Goal: Task Accomplishment & Management: Manage account settings

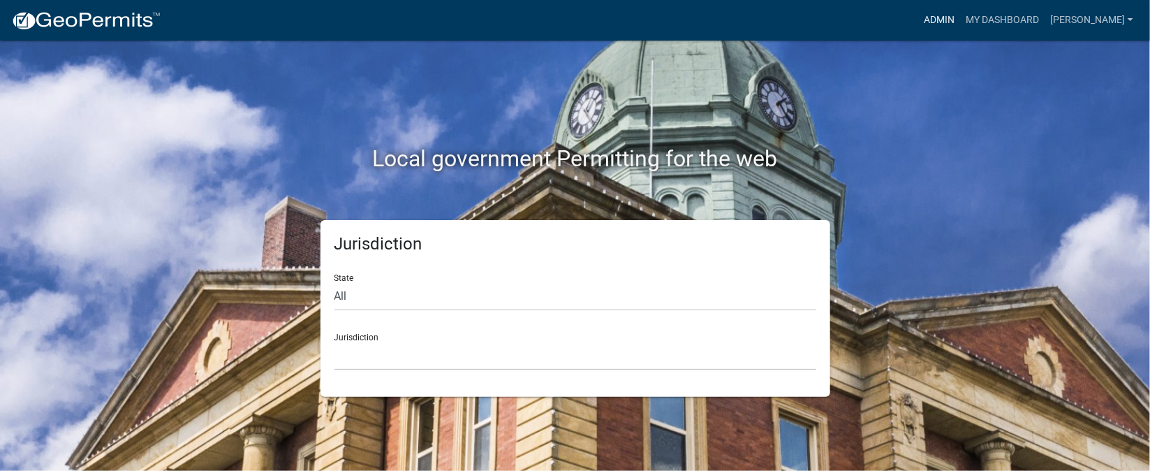
click at [960, 25] on link "Admin" at bounding box center [939, 20] width 42 height 27
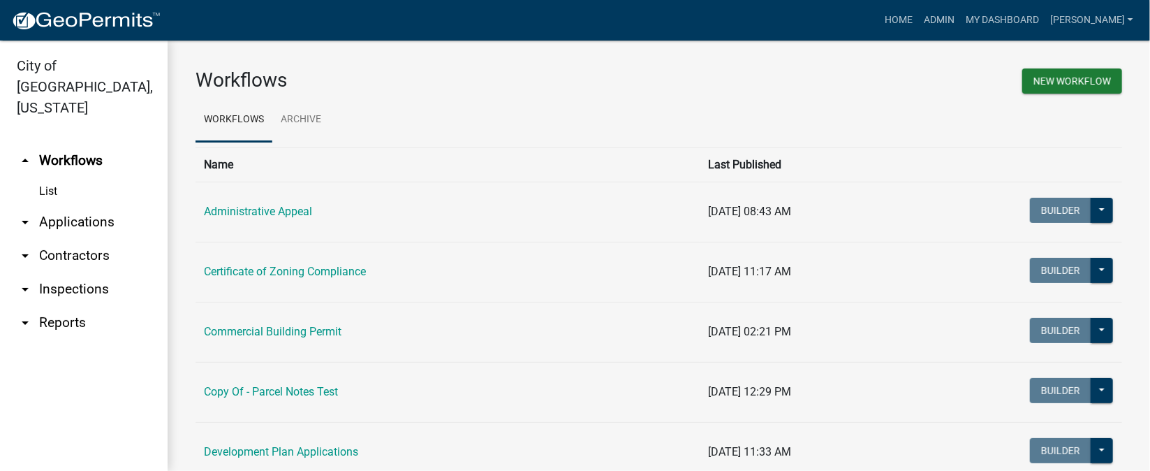
click at [82, 272] on link "arrow_drop_down Inspections" at bounding box center [84, 289] width 168 height 34
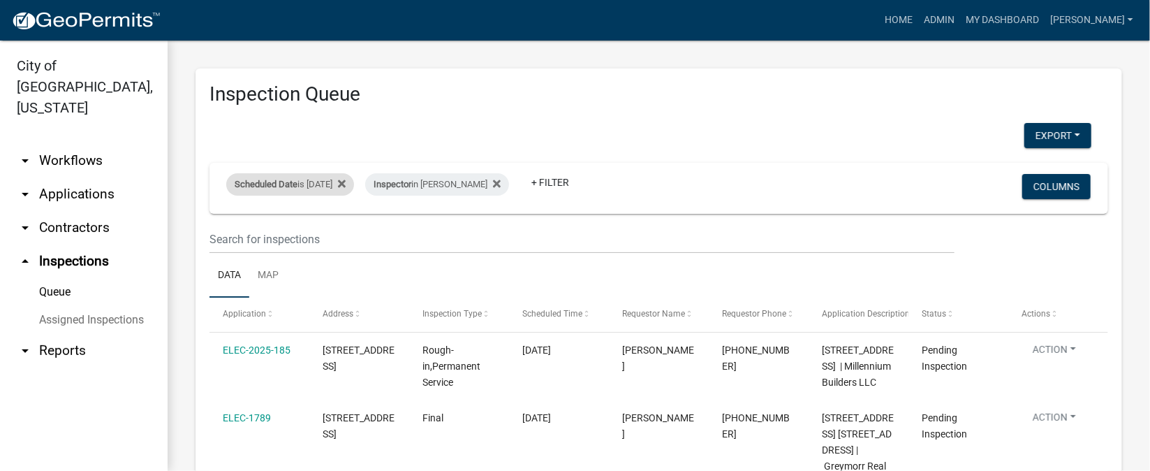
click at [330, 181] on div "Scheduled Date is [DATE]" at bounding box center [290, 184] width 128 height 22
click at [346, 235] on input "[DATE]" at bounding box center [303, 236] width 98 height 29
type input "[DATE]"
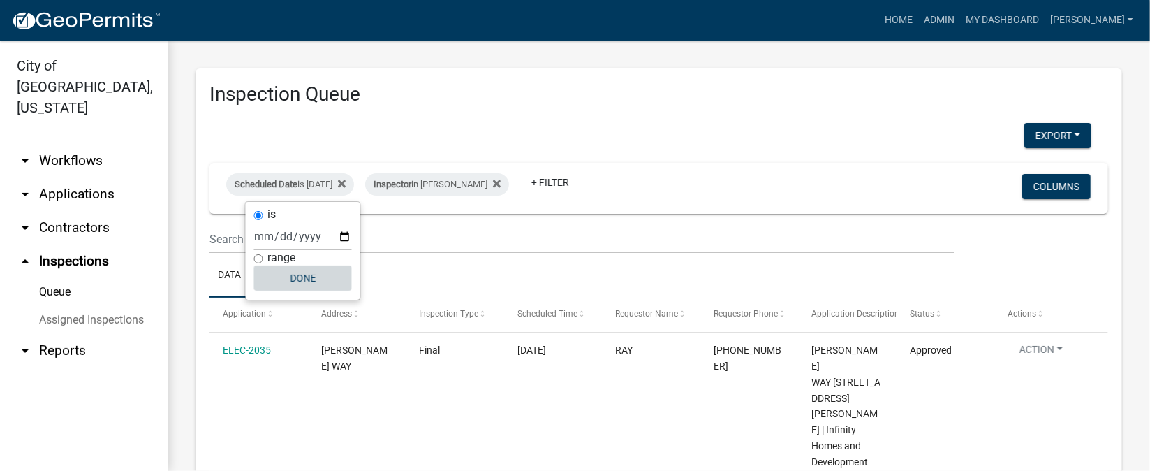
drag, startPoint x: 303, startPoint y: 280, endPoint x: 430, endPoint y: 261, distance: 127.8
click at [305, 279] on button "Done" at bounding box center [303, 277] width 98 height 25
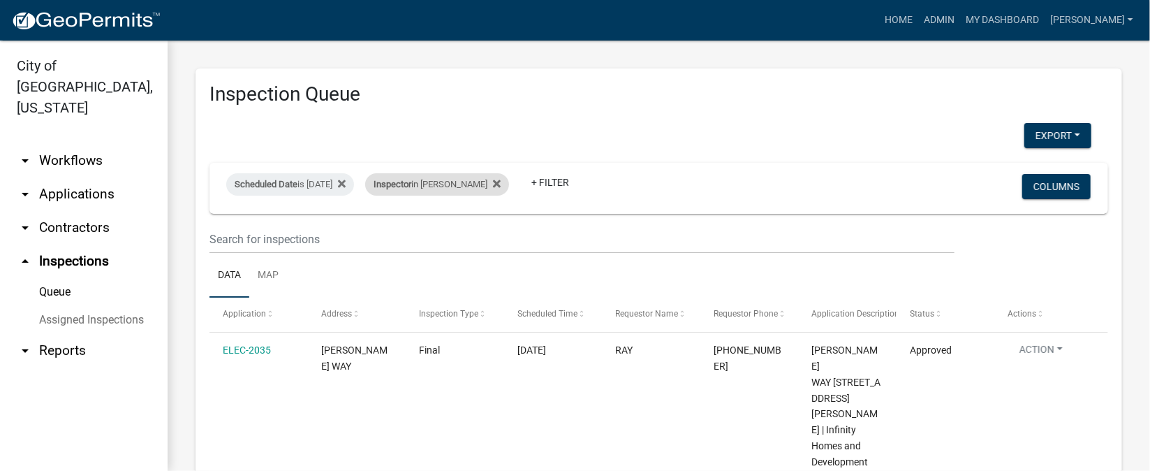
click at [481, 186] on div "Inspector in [PERSON_NAME]" at bounding box center [437, 184] width 144 height 22
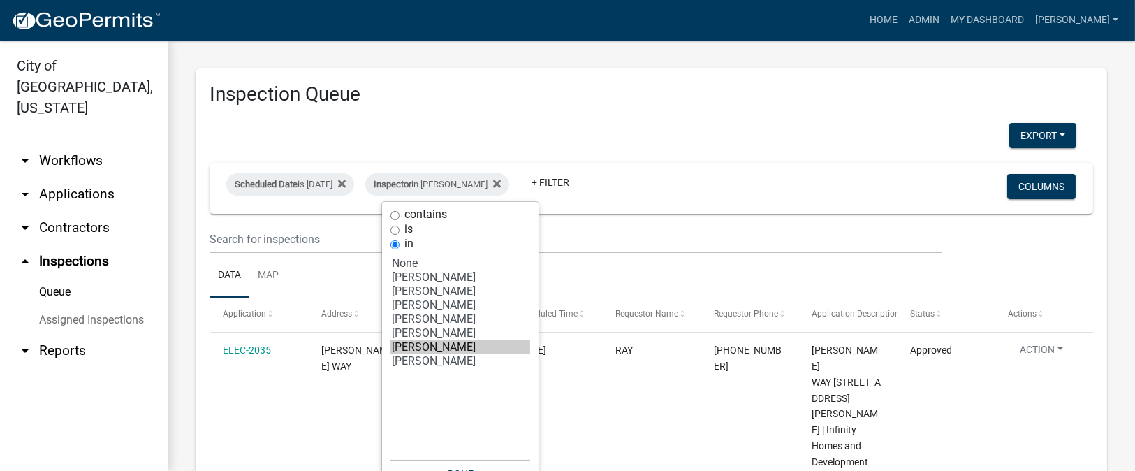
select select "6: 'fdb3bcc6-ce93-4663-8a18-5c08884dd177'"
click at [446, 332] on option "[PERSON_NAME]" at bounding box center [460, 333] width 140 height 14
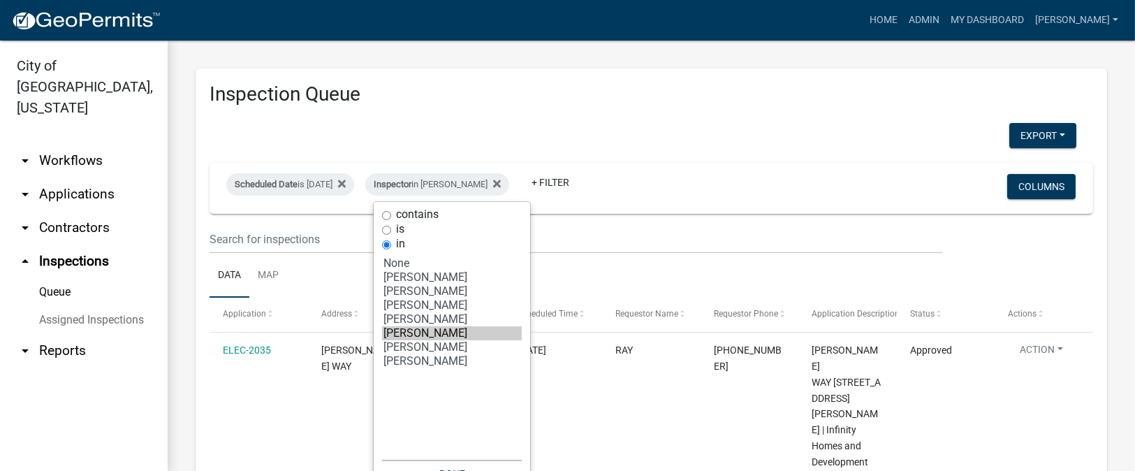
select select "1: 25"
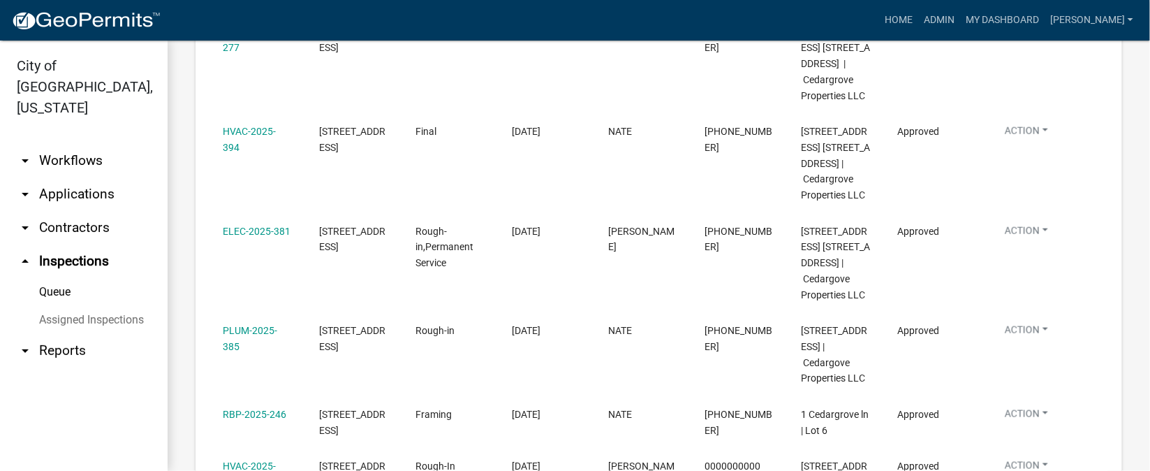
scroll to position [837, 0]
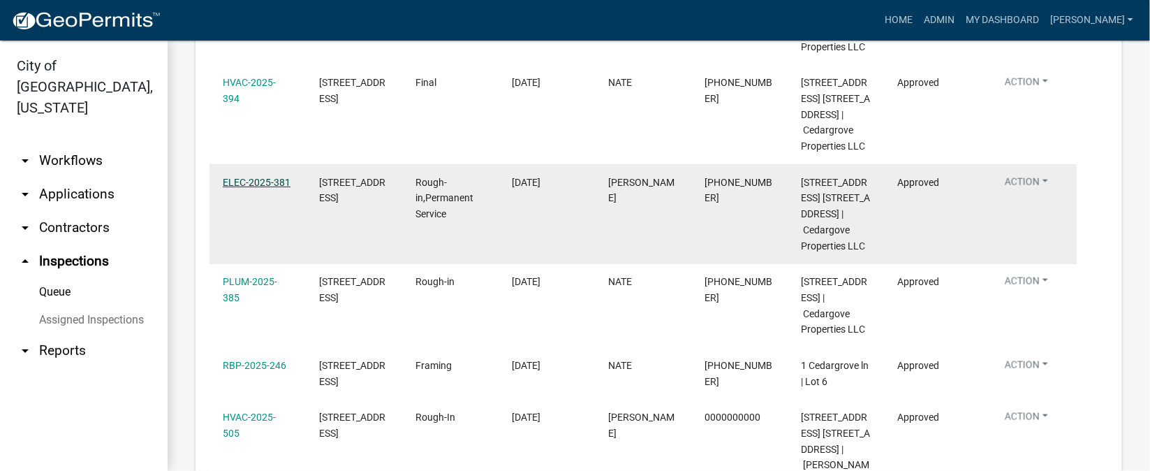
click at [269, 188] on link "ELEC-2025-381" at bounding box center [257, 182] width 68 height 11
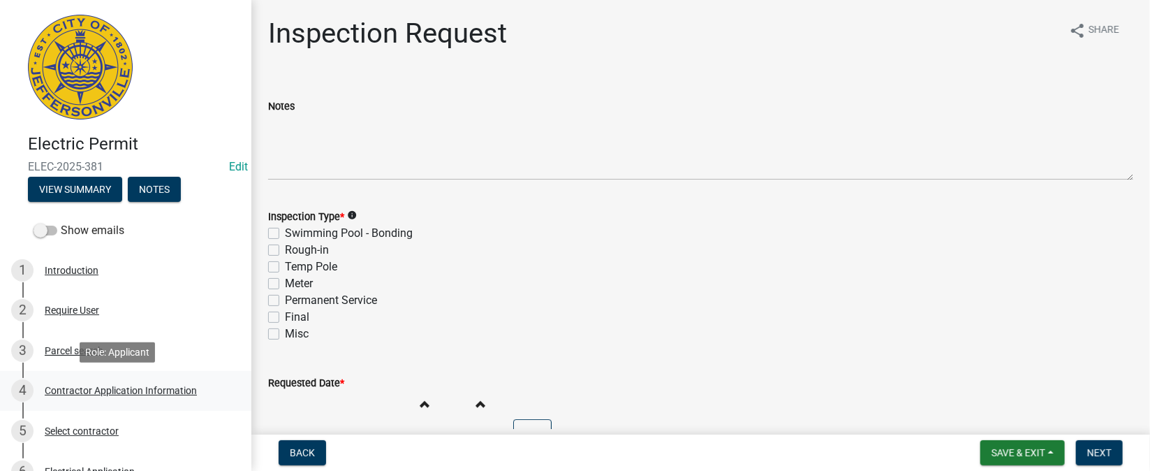
click at [135, 391] on div "Contractor Application Information" at bounding box center [121, 391] width 152 height 10
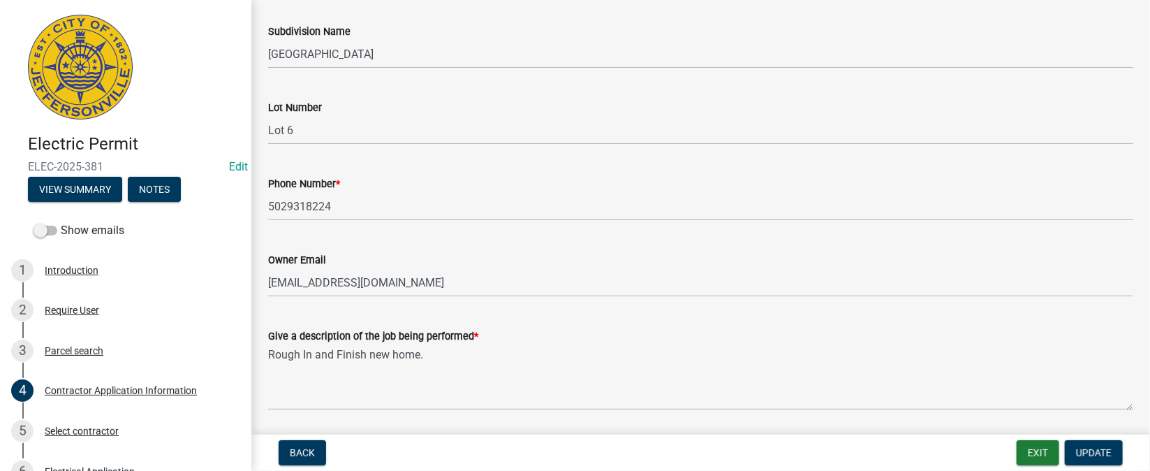
scroll to position [309, 0]
